Goal: Navigation & Orientation: Find specific page/section

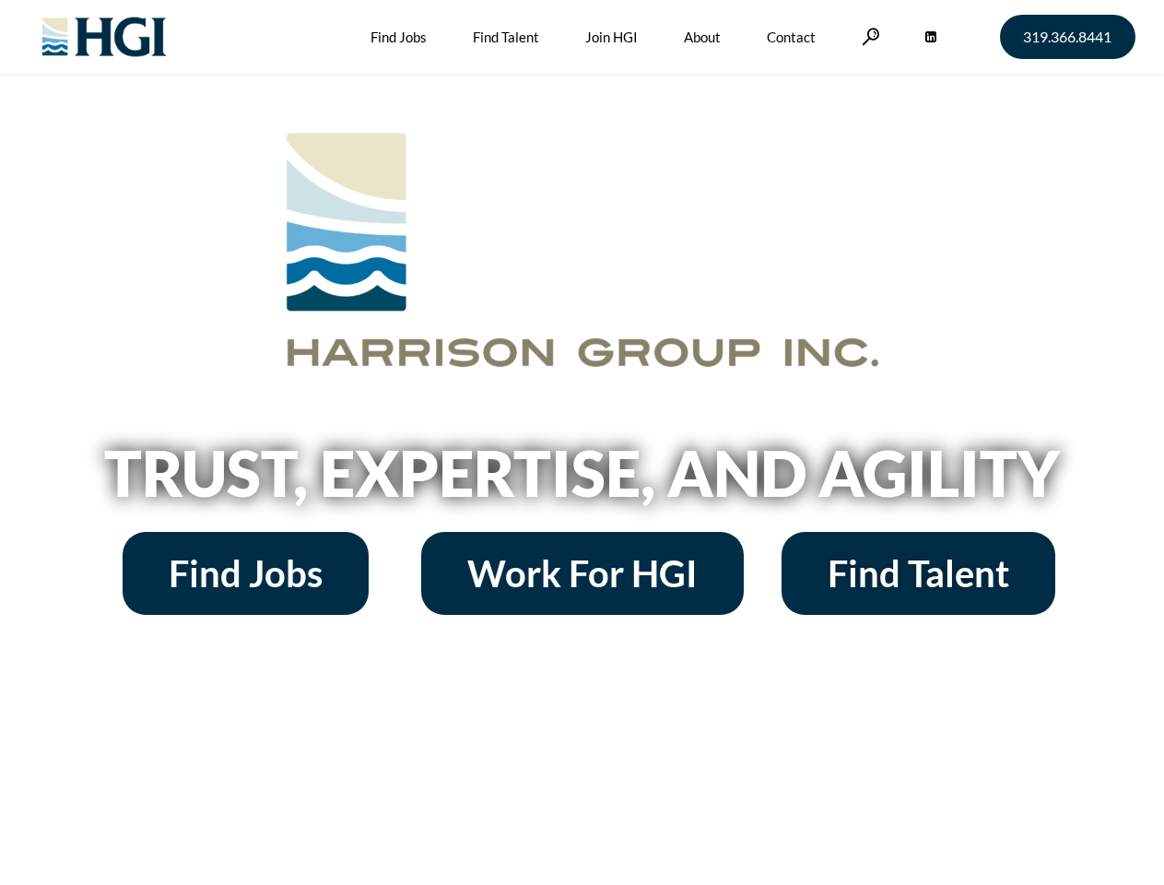
click at [582, 442] on h2 "Trust, Expertise, and Agility" at bounding box center [582, 472] width 1051 height 63
click at [868, 36] on link at bounding box center [871, 37] width 18 height 18
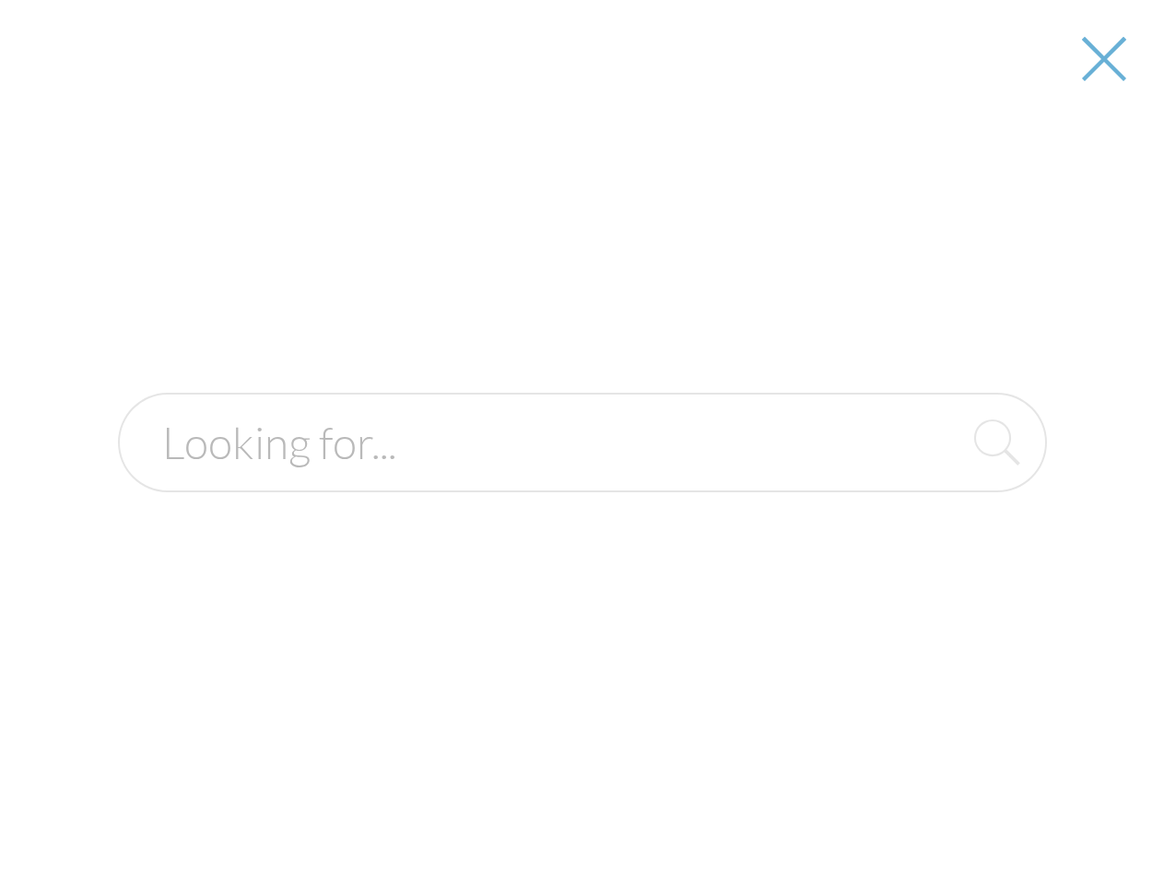
click at [582, 479] on h2 "Trust, Expertise, and Agility" at bounding box center [582, 472] width 1051 height 63
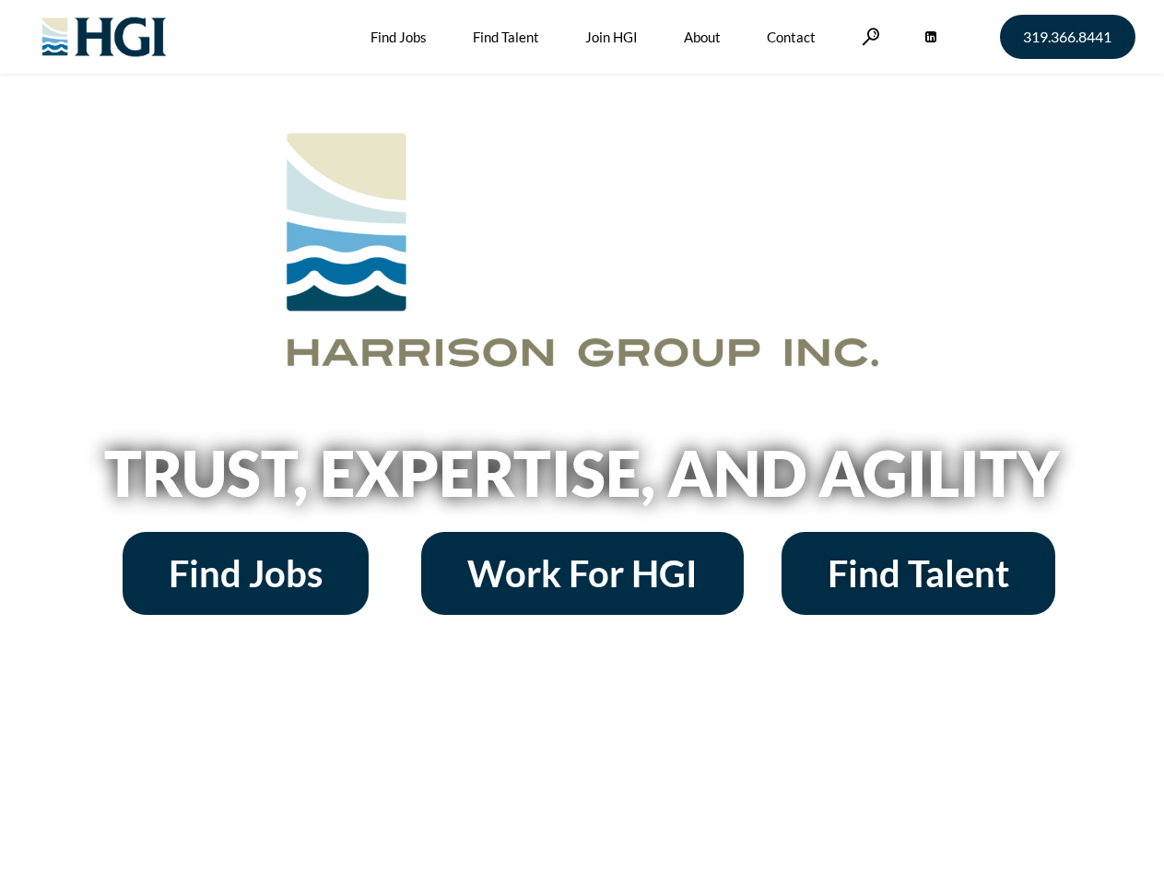
click at [582, 442] on h2 "Trust, Expertise, and Agility" at bounding box center [582, 472] width 1051 height 63
click at [868, 36] on link at bounding box center [871, 37] width 18 height 18
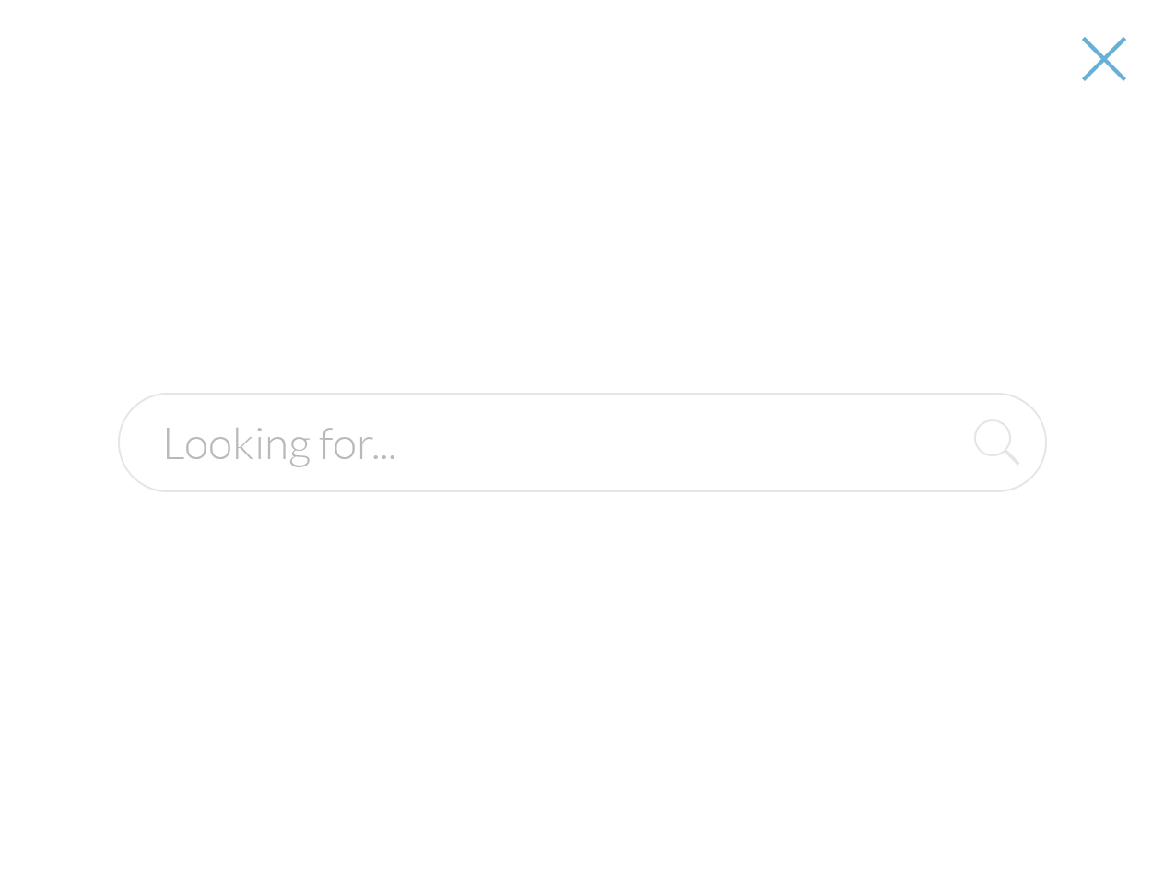
click at [582, 479] on h2 "Trust, Expertise, and Agility" at bounding box center [582, 472] width 1051 height 63
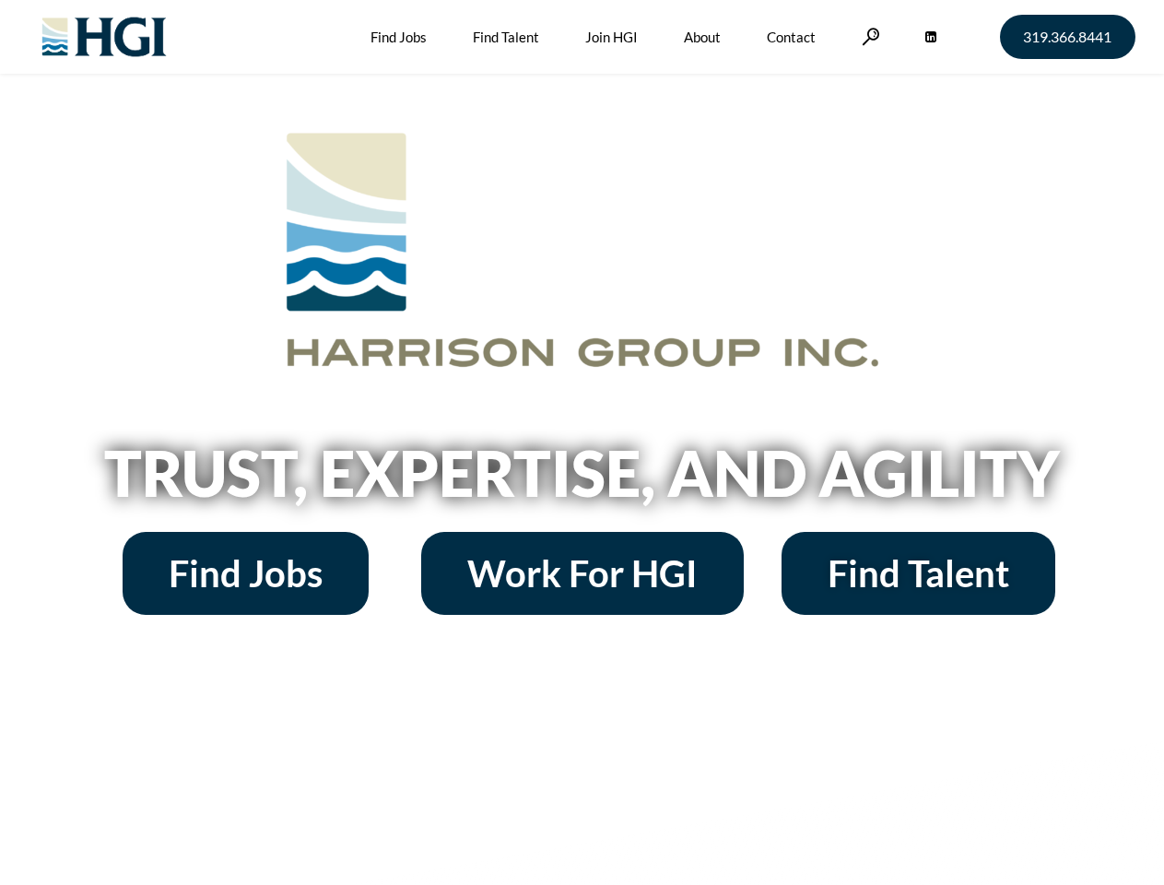
click at [582, 442] on h2 "Trust, Expertise, and Agility" at bounding box center [582, 472] width 1051 height 63
click at [868, 36] on link at bounding box center [871, 37] width 18 height 18
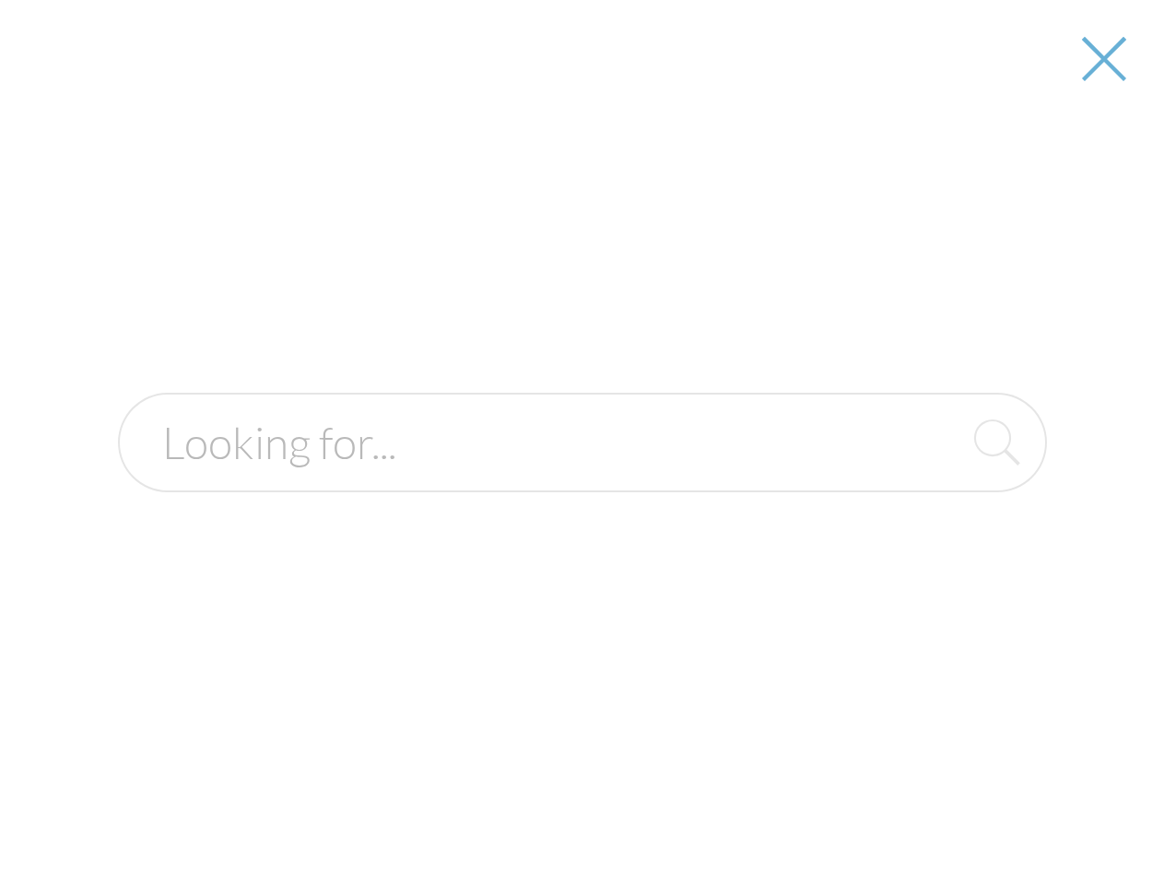
click at [582, 479] on h2 "Trust, Expertise, and Agility" at bounding box center [582, 472] width 1051 height 63
